Goal: Complete application form

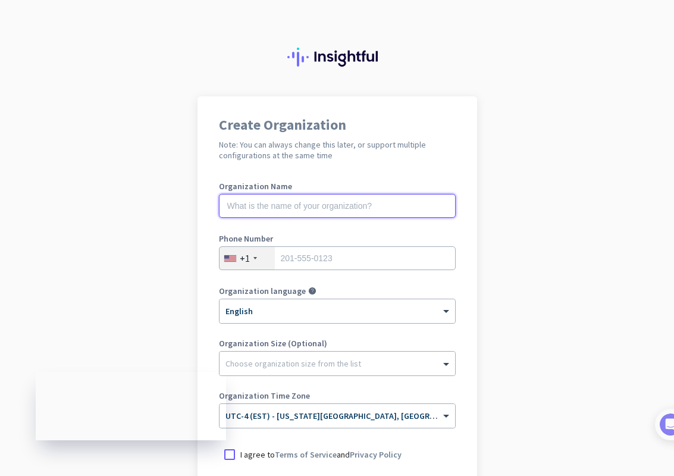
click at [360, 209] on input "text" at bounding box center [337, 206] width 237 height 24
type input "Mercor"
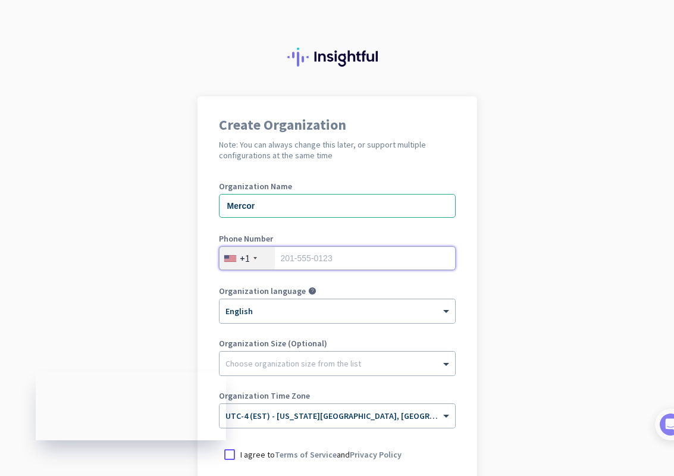
click at [384, 258] on input "tel" at bounding box center [337, 258] width 237 height 24
type input "3392058769"
click at [354, 318] on div "× English" at bounding box center [338, 311] width 236 height 24
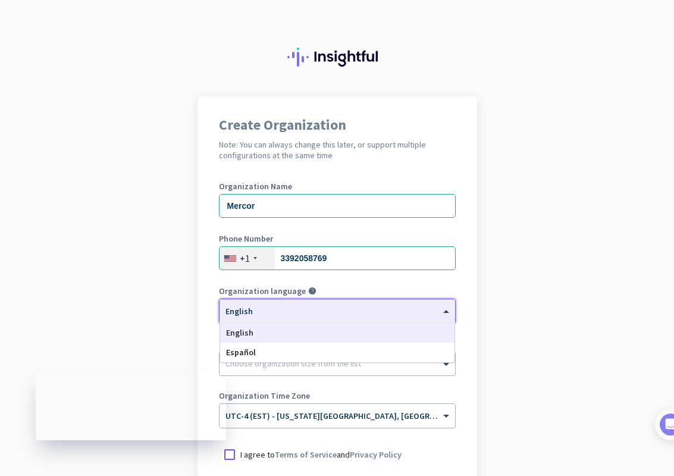
click at [503, 334] on app-onboarding-organization "Create Organization Note: You can always change this later, or support multiple…" at bounding box center [337, 353] width 674 height 515
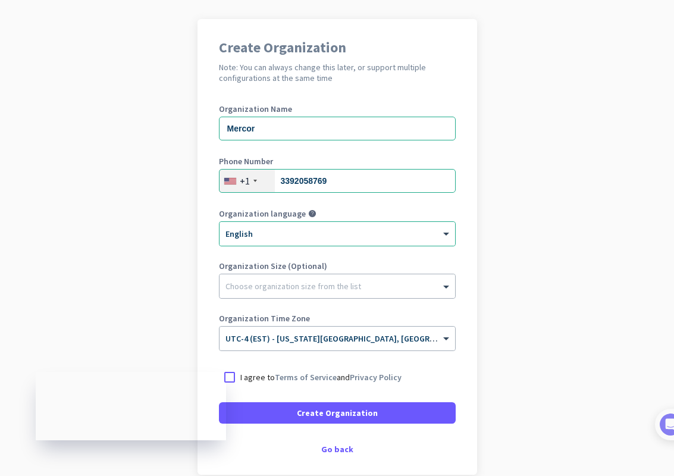
scroll to position [78, 0]
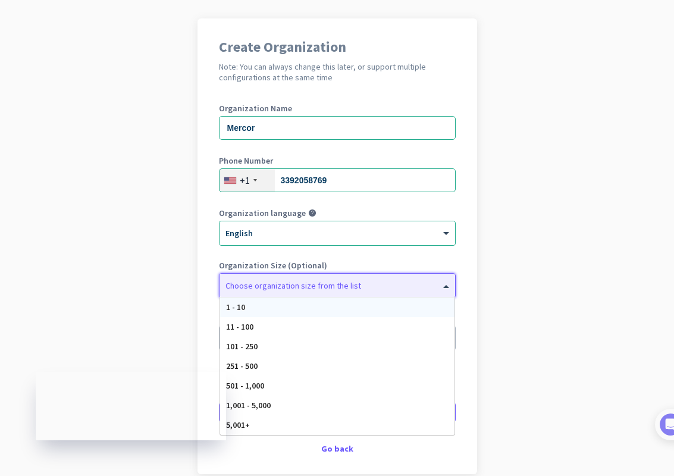
click at [420, 287] on div at bounding box center [338, 283] width 236 height 12
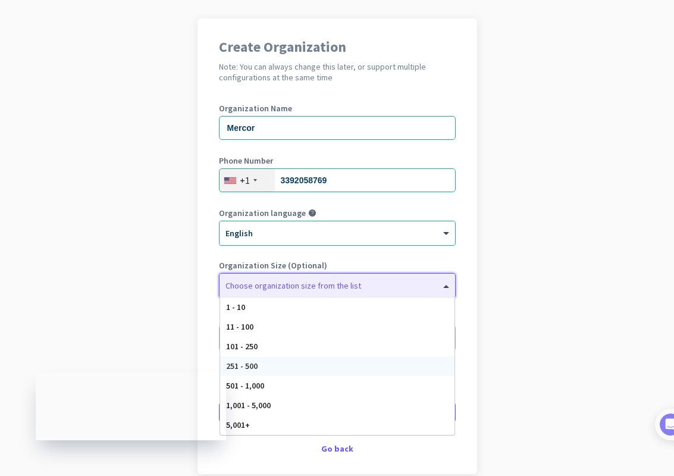
click at [414, 370] on div "251 - 500" at bounding box center [337, 366] width 234 height 20
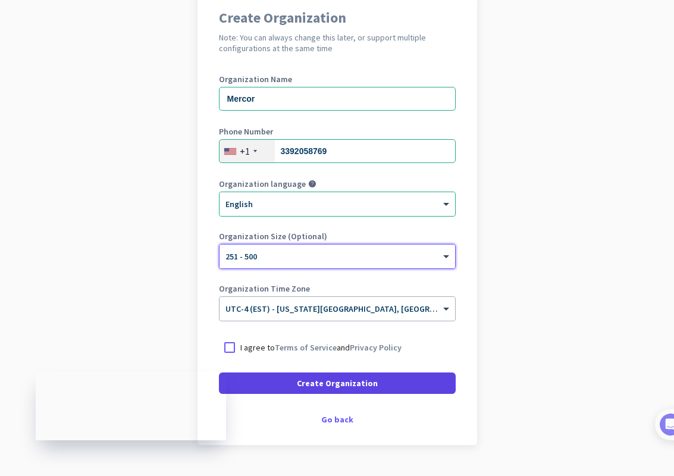
scroll to position [136, 0]
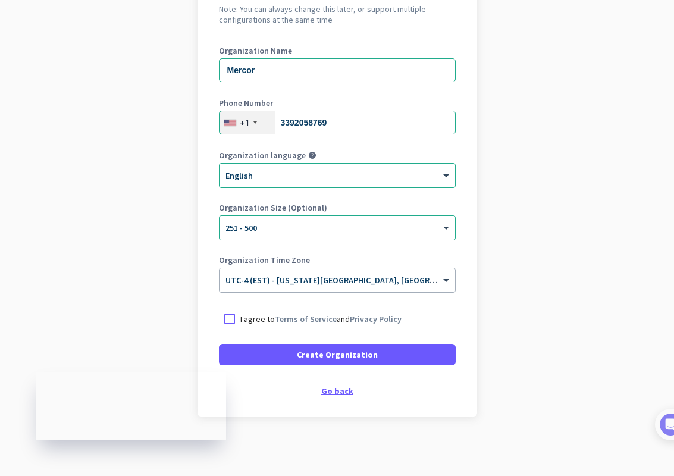
click at [351, 388] on div "Go back" at bounding box center [337, 391] width 237 height 8
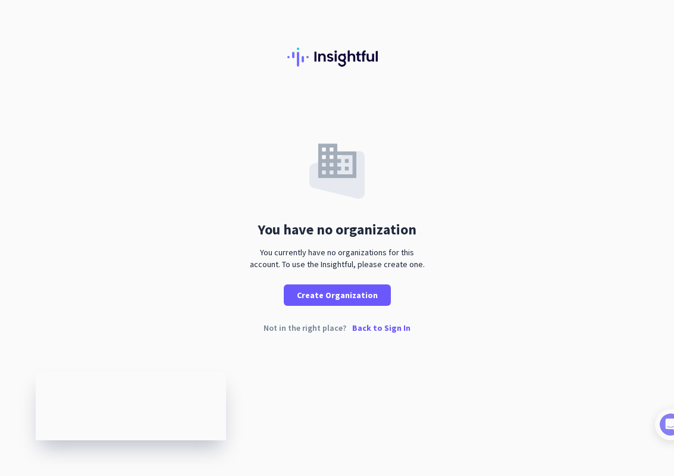
click at [375, 327] on p "Back to Sign In" at bounding box center [381, 328] width 58 height 8
